Goal: Task Accomplishment & Management: Manage account settings

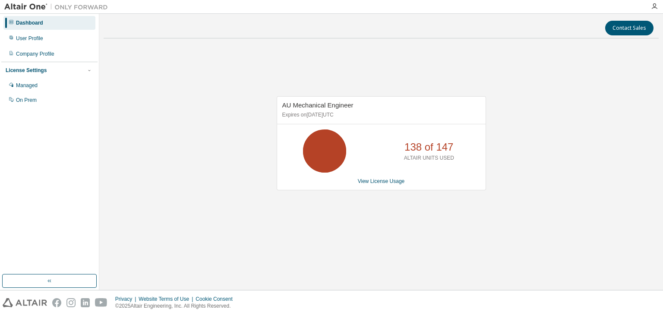
click at [254, 193] on div "AU Mechanical Engineer Expires on December 27, 2025 UTC 138 of 147 ALTAIR UNITS…" at bounding box center [381, 147] width 555 height 205
click at [373, 183] on link "View License Usage" at bounding box center [381, 181] width 47 height 6
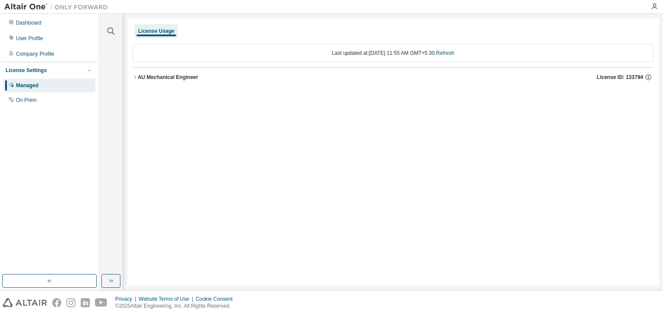
click at [136, 78] on icon "button" at bounding box center [135, 77] width 5 height 5
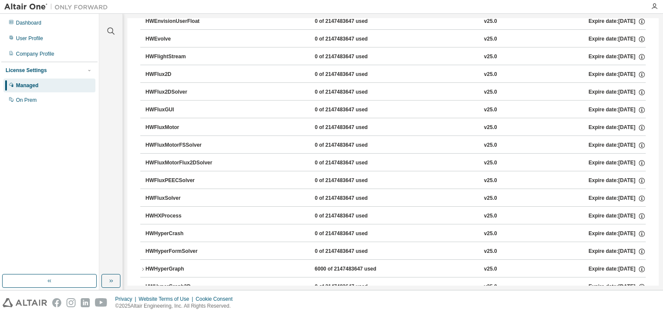
scroll to position [1209, 0]
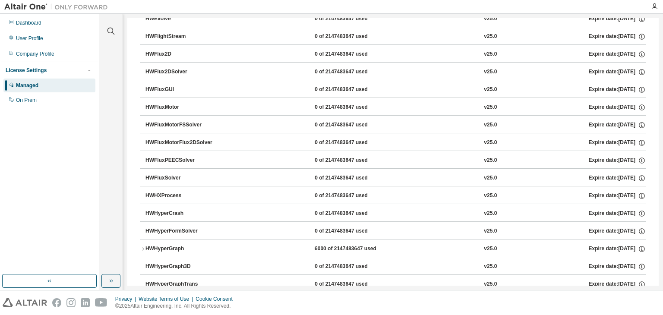
click at [142, 246] on icon "button" at bounding box center [142, 248] width 5 height 5
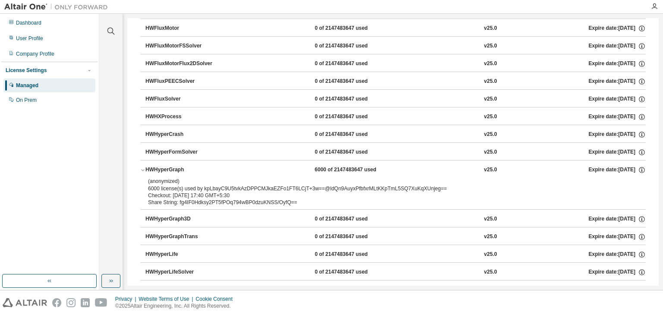
scroll to position [1295, 0]
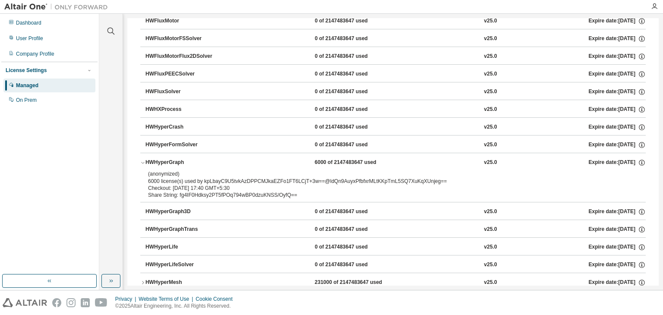
click at [140, 160] on icon "button" at bounding box center [142, 162] width 5 height 5
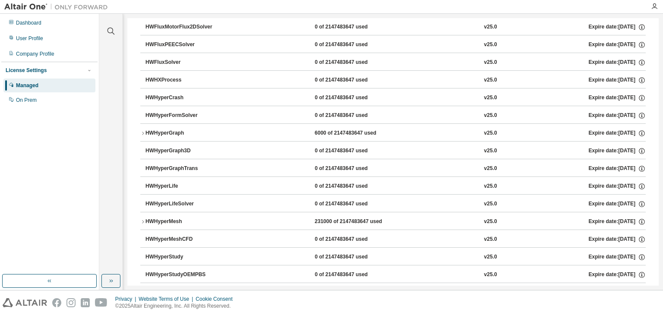
scroll to position [1338, 0]
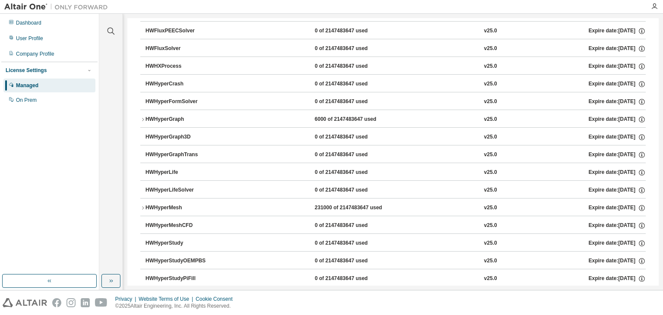
click at [143, 206] on icon "button" at bounding box center [143, 207] width 2 height 3
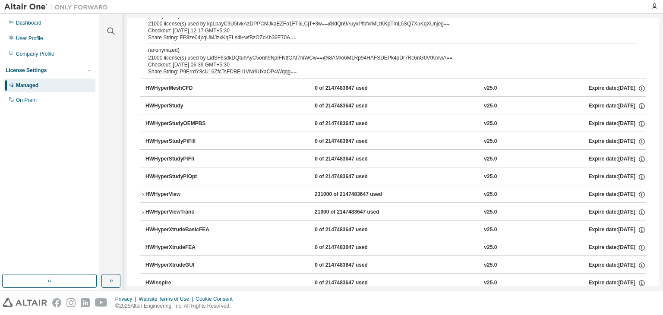
scroll to position [1899, 0]
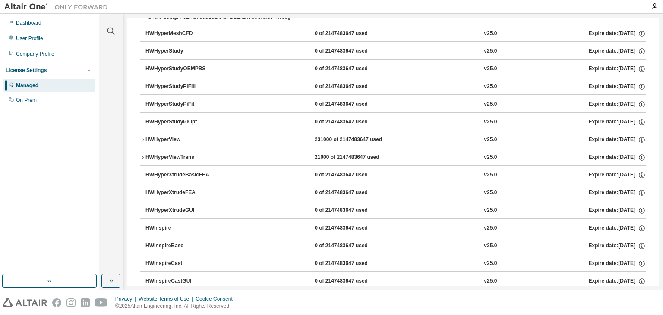
click at [141, 155] on icon "button" at bounding box center [142, 157] width 5 height 5
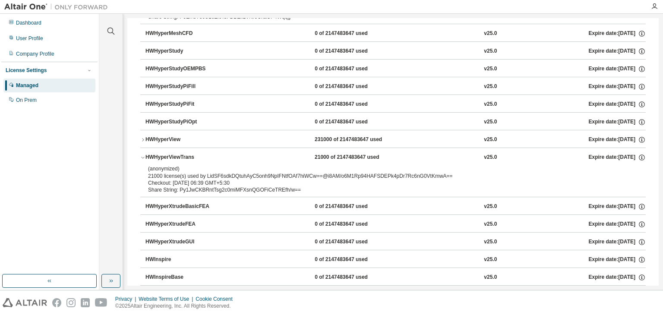
click at [141, 155] on icon "button" at bounding box center [142, 157] width 5 height 5
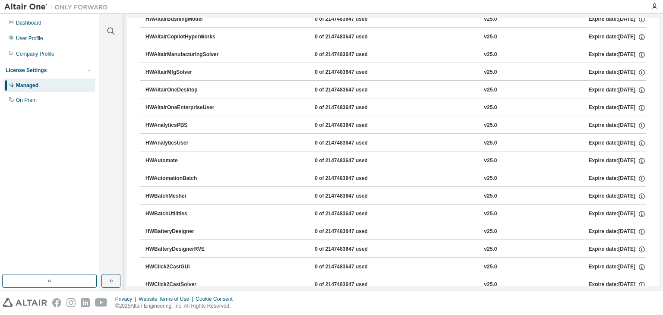
scroll to position [0, 0]
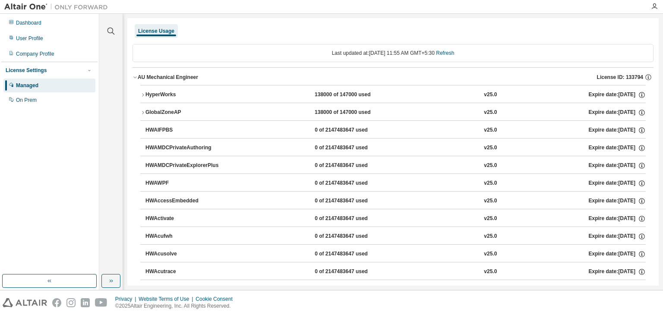
click at [158, 28] on div "License Usage" at bounding box center [156, 31] width 36 height 7
click at [168, 32] on div "License Usage" at bounding box center [156, 31] width 36 height 7
click at [240, 28] on div "License Usage" at bounding box center [393, 31] width 521 height 16
click at [516, 29] on div "License Usage" at bounding box center [393, 31] width 521 height 16
click at [361, 49] on div "Last updated at: Tue 2025-08-12 11:55 AM GMT+5:30 Refresh" at bounding box center [393, 53] width 521 height 18
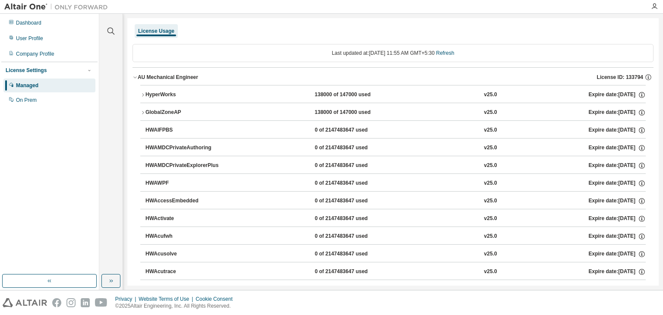
click at [437, 53] on div "Last updated at: Tue 2025-08-12 11:55 AM GMT+5:30 Refresh" at bounding box center [393, 53] width 521 height 18
click at [349, 27] on div "License Usage" at bounding box center [393, 31] width 521 height 16
click at [57, 282] on button "button" at bounding box center [49, 281] width 95 height 14
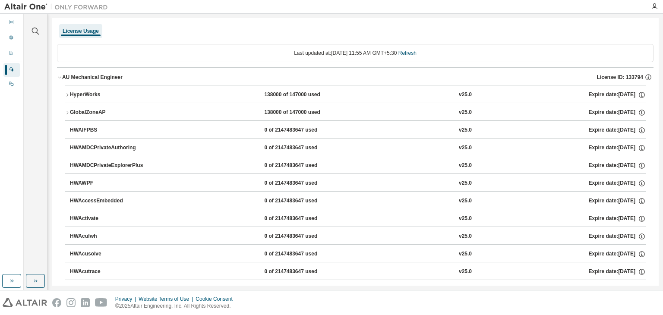
click at [58, 75] on icon "button" at bounding box center [59, 77] width 5 height 5
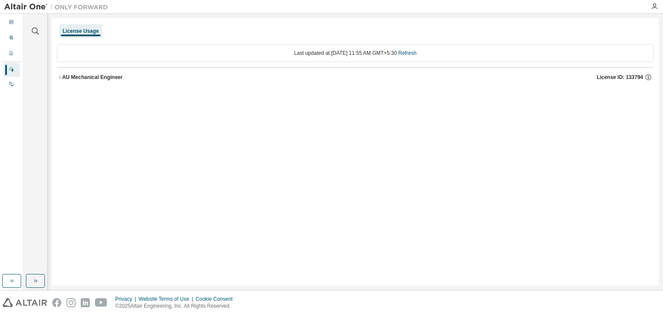
click at [58, 75] on icon "button" at bounding box center [59, 77] width 5 height 5
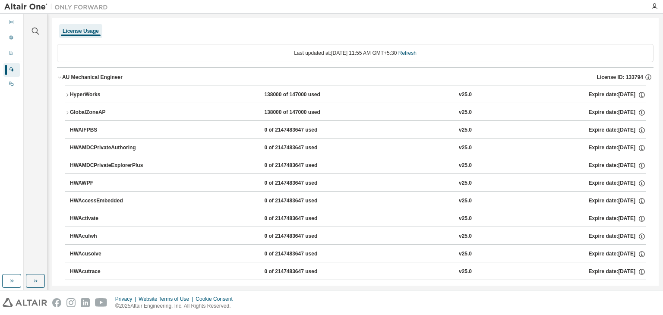
click at [58, 75] on icon "button" at bounding box center [59, 77] width 5 height 5
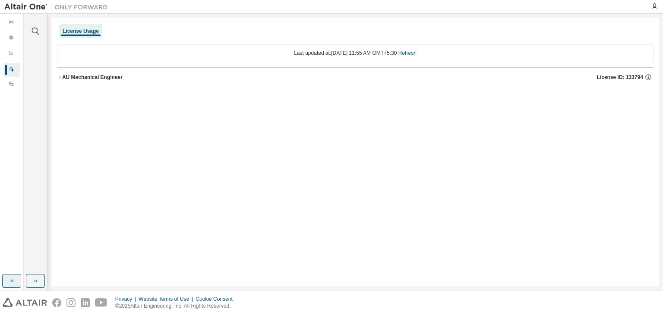
click at [14, 278] on icon "button" at bounding box center [11, 281] width 7 height 7
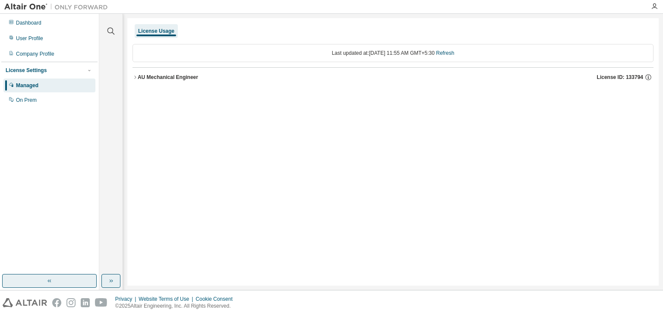
click at [113, 274] on button "button" at bounding box center [110, 281] width 19 height 14
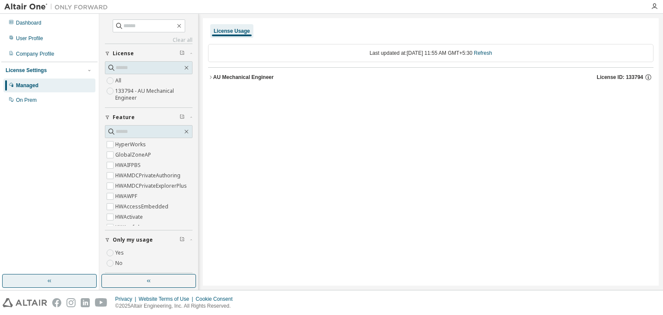
click at [232, 33] on div "License Usage" at bounding box center [232, 31] width 36 height 7
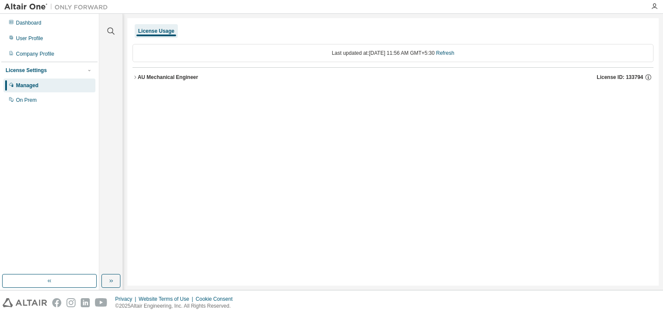
click at [363, 53] on div "Last updated at: Tue 2025-08-12 11:56 AM GMT+5:30 Refresh" at bounding box center [393, 53] width 521 height 18
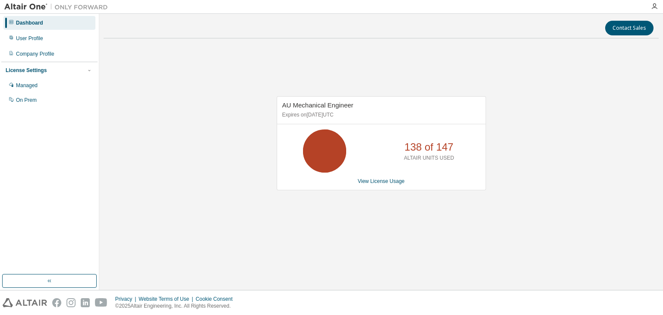
click at [327, 155] on icon at bounding box center [325, 151] width 22 height 22
click at [372, 180] on link "View License Usage" at bounding box center [381, 181] width 47 height 6
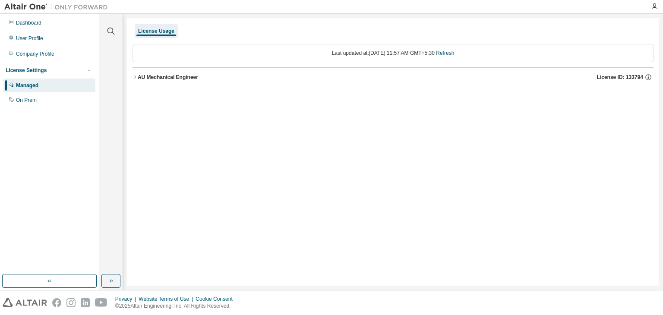
click at [135, 79] on icon "button" at bounding box center [135, 77] width 5 height 5
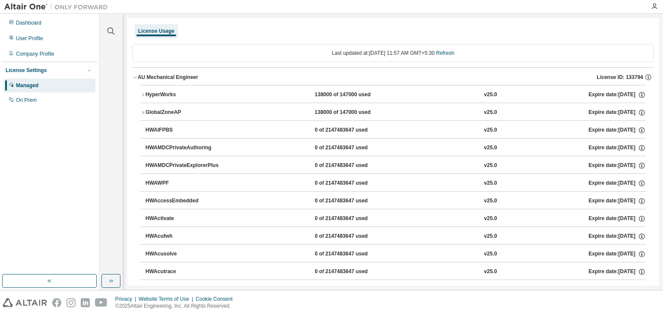
click at [143, 95] on icon "button" at bounding box center [142, 94] width 5 height 5
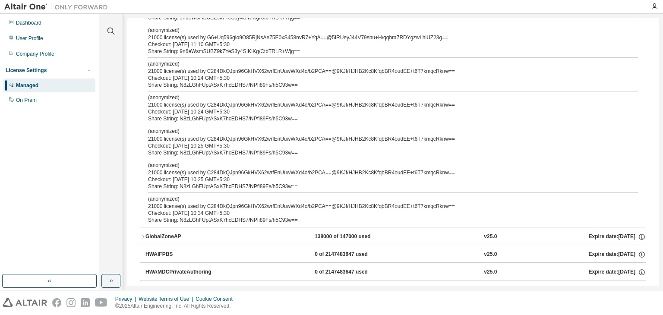
scroll to position [1036, 0]
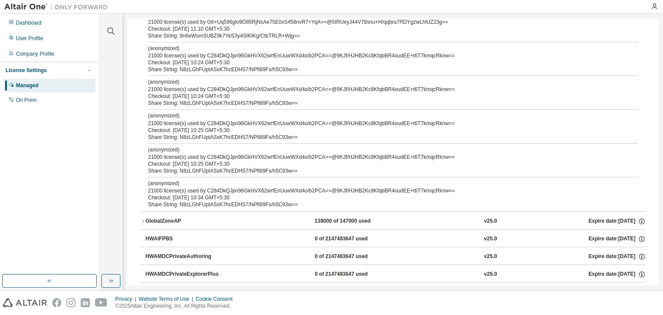
click at [144, 219] on icon "button" at bounding box center [142, 221] width 5 height 5
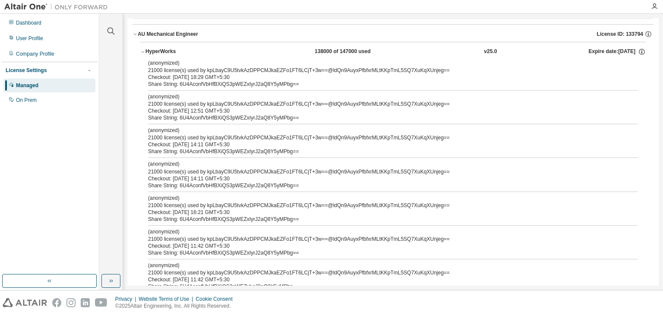
scroll to position [0, 0]
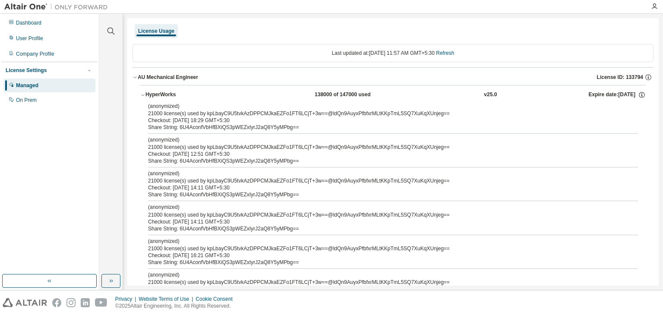
click at [144, 95] on icon "button" at bounding box center [142, 94] width 5 height 5
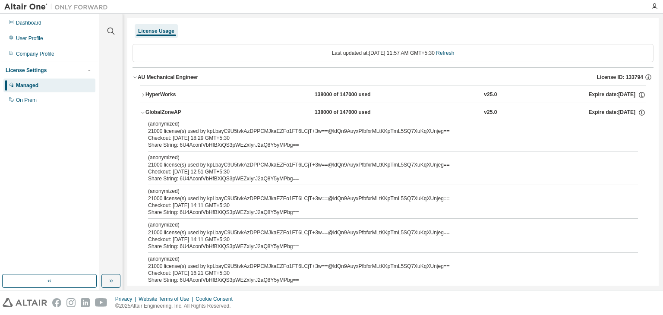
click at [145, 113] on icon "button" at bounding box center [142, 112] width 5 height 5
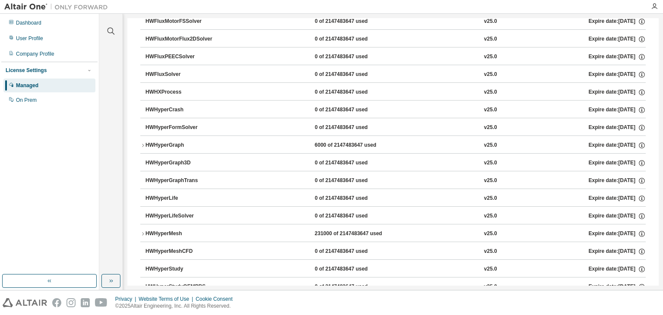
scroll to position [1338, 0]
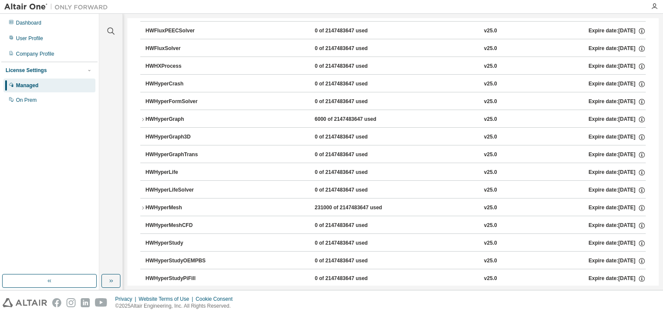
click at [142, 205] on icon "button" at bounding box center [142, 207] width 5 height 5
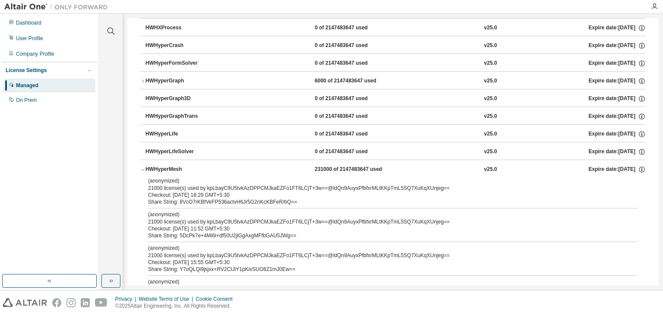
scroll to position [1381, 0]
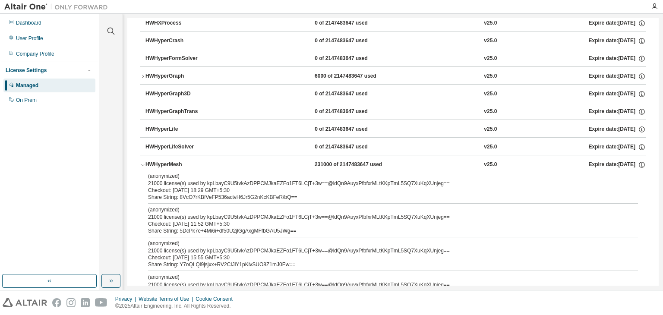
click at [142, 162] on icon "button" at bounding box center [142, 164] width 5 height 5
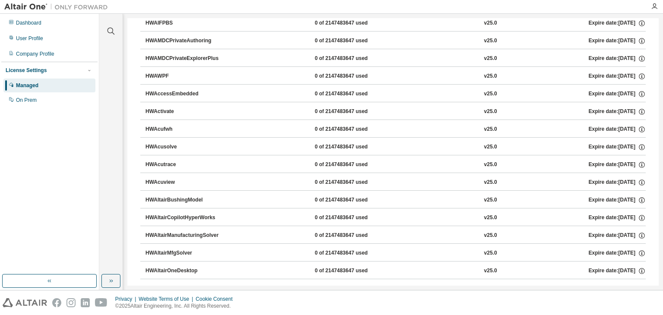
scroll to position [0, 0]
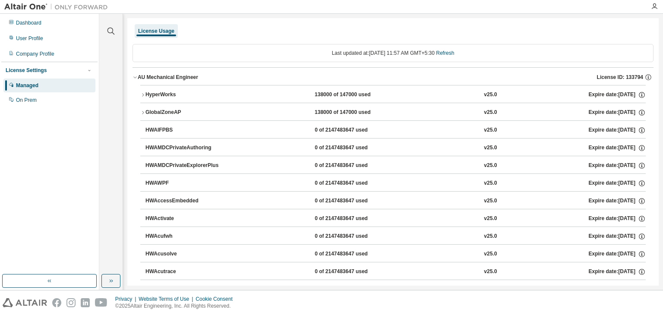
click at [145, 97] on icon "button" at bounding box center [142, 94] width 5 height 5
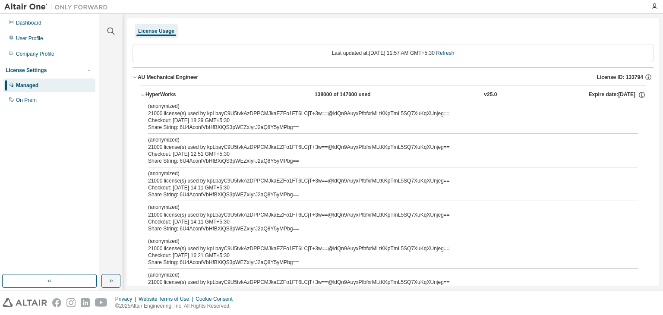
click at [145, 93] on icon "button" at bounding box center [142, 94] width 5 height 5
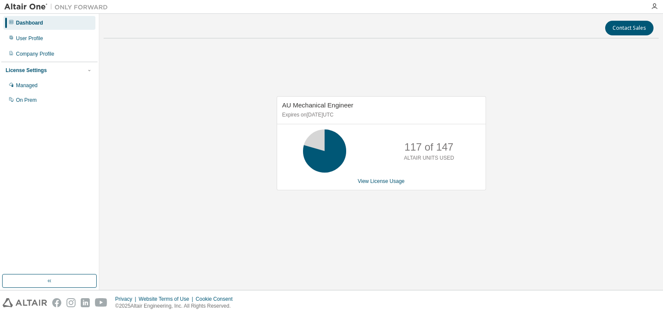
click at [193, 99] on div "AU Mechanical Engineer Expires on December 27, 2025 UTC 117 of 147 ALTAIR UNITS…" at bounding box center [381, 147] width 555 height 205
click at [231, 146] on div "AU Mechanical Engineer Expires on December 27, 2025 UTC 117 of 147 ALTAIR UNITS…" at bounding box center [381, 147] width 555 height 205
